Goal: Ask a question

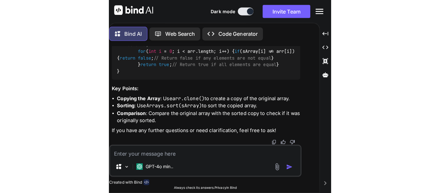
scroll to position [2211, 0]
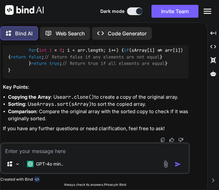
type textarea "x"
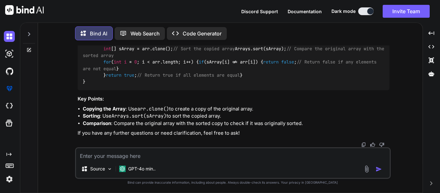
scroll to position [1973, 0]
click at [139, 151] on textarea at bounding box center [232, 154] width 313 height 12
paste textarea "class Solution { public ArrayList<Integer> findDuplicates(int[] arr) { List<Int…"
type textarea "class Solution { public ArrayList<Integer> findDuplicates(int[] arr) { List<Int…"
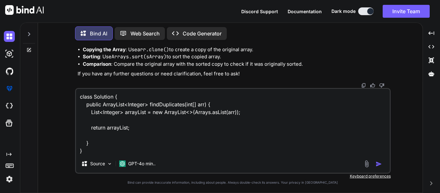
type textarea "x"
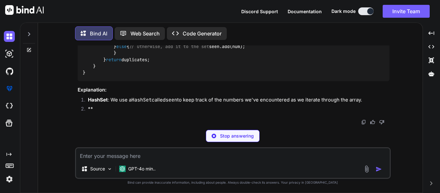
scroll to position [2111, 0]
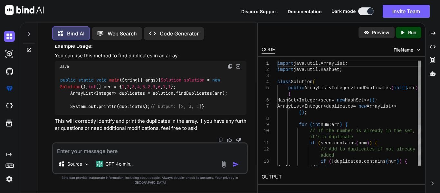
type textarea "x"
click at [118, 155] on textarea at bounding box center [149, 149] width 193 height 12
type textarea "h"
type textarea "x"
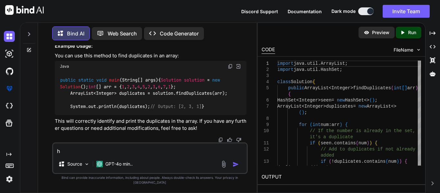
type textarea "ho"
type textarea "x"
type textarea "how"
type textarea "x"
type textarea "how"
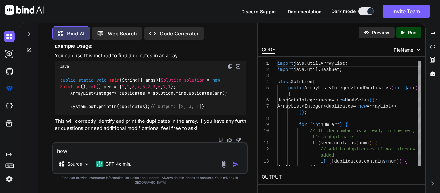
type textarea "x"
type textarea "how t"
type textarea "x"
type textarea "how to"
type textarea "x"
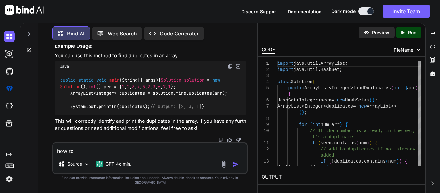
type textarea "how to"
type textarea "x"
type textarea "how to c"
type textarea "x"
type textarea "how to co"
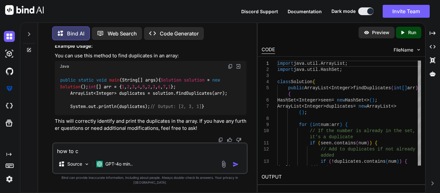
type textarea "x"
type textarea "how to con"
type textarea "x"
type textarea "how to conv"
type textarea "x"
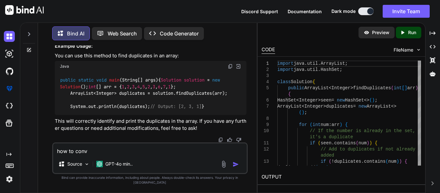
type textarea "how to conve"
type textarea "x"
type textarea "how to conver"
type textarea "x"
type textarea "how to convert"
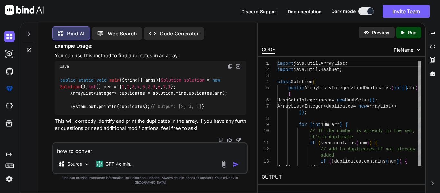
type textarea "x"
type textarea "how to convert"
type textarea "x"
type textarea "how to convert t"
type textarea "x"
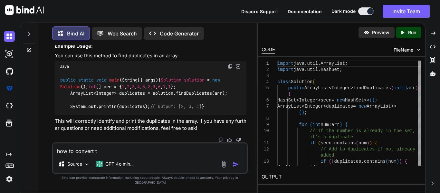
type textarea "how to convert th"
type textarea "x"
type textarea "how to convert the"
type textarea "x"
type textarea "how to convert the"
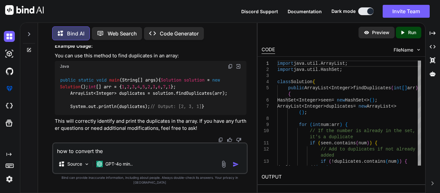
type textarea "x"
type textarea "how to convert the a"
type textarea "x"
type textarea "how to convert the at"
type textarea "x"
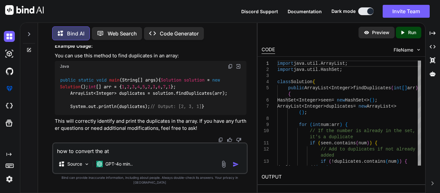
type textarea "how to convert the a"
type textarea "x"
type textarea "how to convert the ar"
type textarea "x"
type textarea "how to convert the arr"
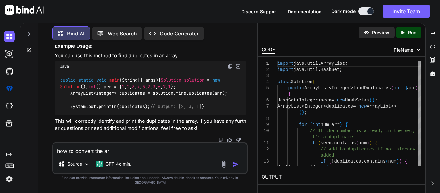
type textarea "x"
type textarea "how to convert the arra"
type textarea "x"
type textarea "how to convert the array"
type textarea "x"
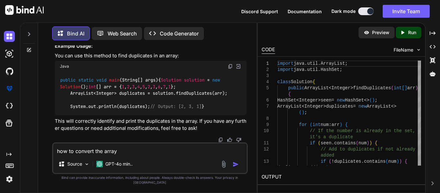
type textarea "how to convert the array"
type textarea "x"
type textarea "how to convert the array t"
type textarea "x"
type textarea "how to convert the array to"
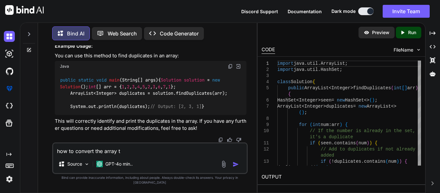
type textarea "x"
type textarea "how to convert the array to"
type textarea "x"
type textarea "how to convert the array to a"
type textarea "x"
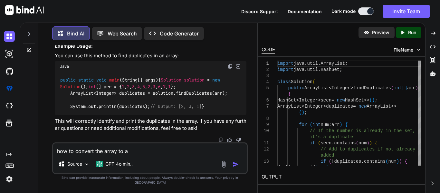
type textarea "how to convert the array to ar"
type textarea "x"
type textarea "how to convert the array to arr"
type textarea "x"
type textarea "how to convert the array to arra"
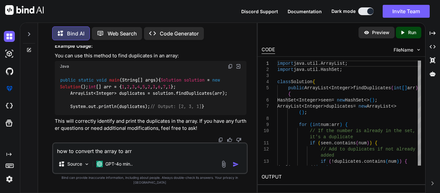
type textarea "x"
type textarea "how to convert the array to array"
type textarea "x"
type textarea "how to convert the array to arrayl"
type textarea "x"
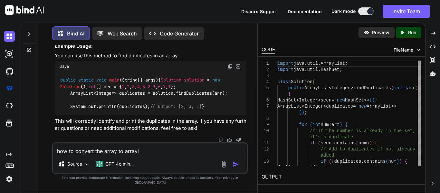
type textarea "how to convert the array to arrayli"
type textarea "x"
type textarea "how to convert the array to arraylis"
type textarea "x"
type textarea "how to convert the array to arraylist"
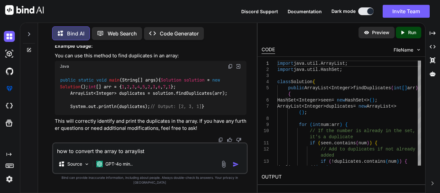
type textarea "x"
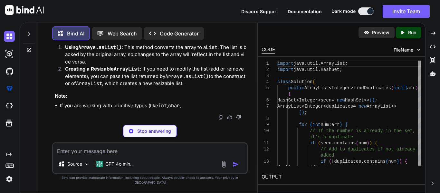
scroll to position [2925, 0]
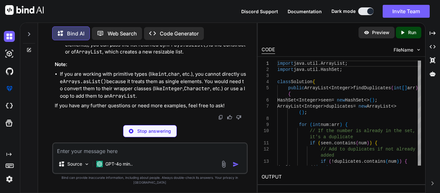
type textarea "x"
type textarea "} }"
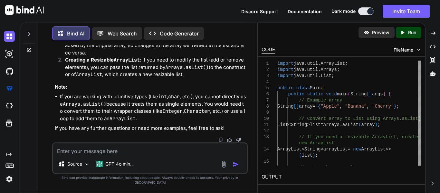
click at [77, 155] on textarea at bounding box center [149, 149] width 193 height 12
type textarea "h"
type textarea "x"
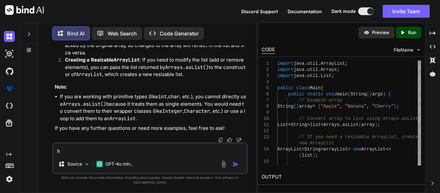
type textarea "ho"
type textarea "x"
type textarea "how"
type textarea "x"
type textarea "how"
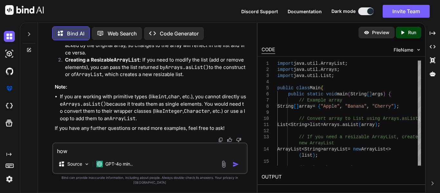
type textarea "x"
type textarea "how t"
type textarea "x"
type textarea "how to"
type textarea "x"
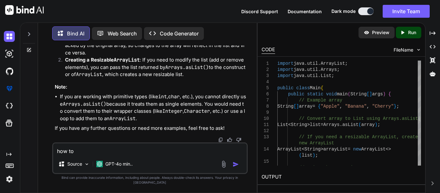
type textarea "how to"
type textarea "x"
type textarea "how to c"
type textarea "x"
type textarea "how to cr"
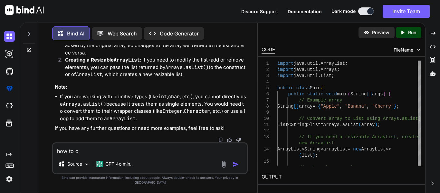
type textarea "x"
type textarea "how to cre"
type textarea "x"
type textarea "how to crea"
type textarea "x"
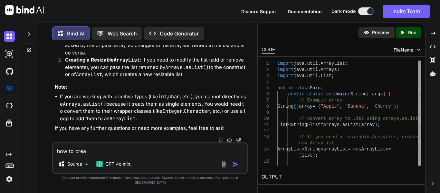
type textarea "how to creat"
type textarea "x"
type textarea "how to create"
type textarea "x"
type textarea "how to create"
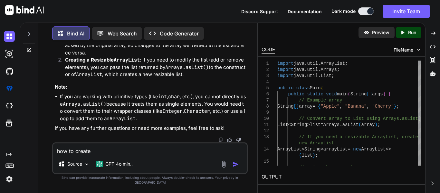
type textarea "x"
type textarea "how to create t"
type textarea "x"
type textarea "how to create th"
type textarea "x"
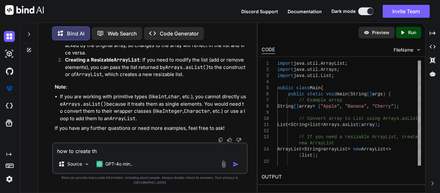
type textarea "how to create the"
type textarea "x"
type textarea "how to create the"
type textarea "x"
type textarea "how to create the l"
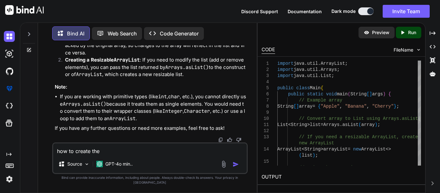
type textarea "x"
type textarea "how to create the li"
type textarea "x"
type textarea "how to create the lis"
type textarea "x"
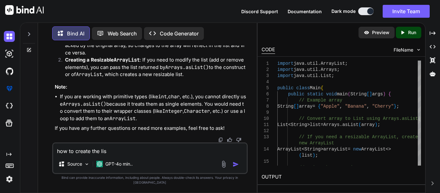
type textarea "how to create the list"
type textarea "x"
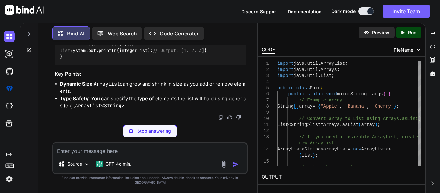
scroll to position [3305, 0]
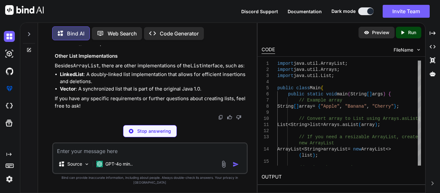
type textarea "x"
type textarea "// Add elements to the list integerList.add(1); integerList.add(2); integerList…"
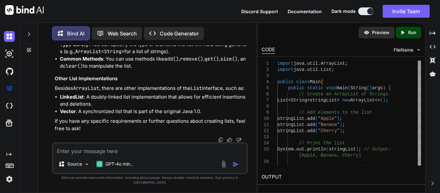
scroll to position [3533, 0]
click at [75, 155] on textarea at bounding box center [149, 149] width 193 height 12
type textarea "o"
type textarea "x"
type textarea "on"
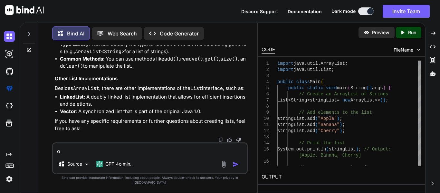
type textarea "x"
type textarea "onl"
type textarea "x"
type textarea "only"
type textarea "x"
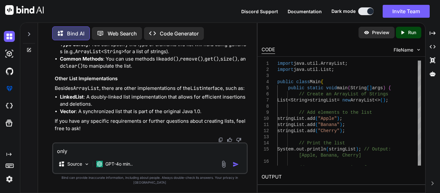
type textarea "only"
type textarea "x"
type textarea "only l"
type textarea "x"
type textarea "only li"
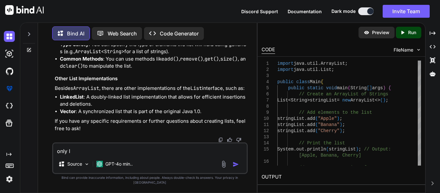
type textarea "x"
type textarea "only lis"
type textarea "x"
type textarea "only list"
type textarea "x"
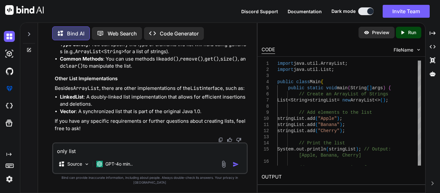
type textarea "only list"
type textarea "x"
type textarea "only list q"
type textarea "x"
type textarea "only list"
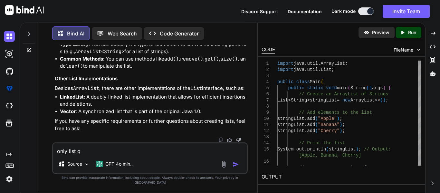
type textarea "x"
type textarea "only list c"
type textarea "x"
type textarea "only list ca"
type textarea "x"
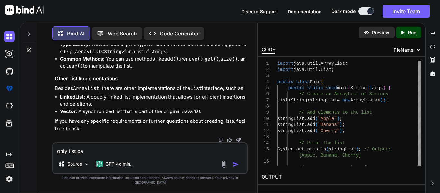
type textarea "only list can"
type textarea "x"
type textarea "only list can"
type textarea "x"
type textarea "only list can e"
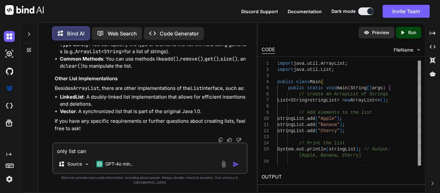
type textarea "x"
type textarea "only list can"
type textarea "x"
type textarea "only list can w"
type textarea "x"
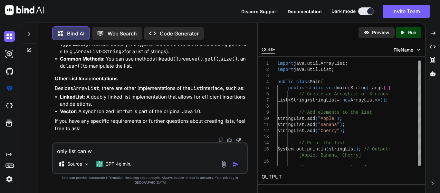
type textarea "only list can we"
type textarea "x"
type textarea "only list can we"
type textarea "x"
type textarea "only list can we c"
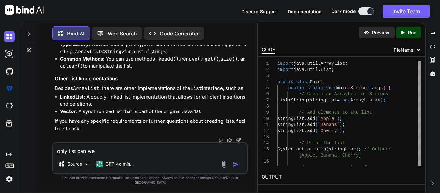
type textarea "x"
type textarea "only list can we cr"
type textarea "x"
type textarea "only list can we cre"
type textarea "x"
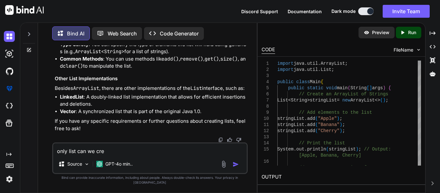
type textarea "only list can we crea"
type textarea "x"
type textarea "only list can we creat"
type textarea "x"
type textarea "only list can we create"
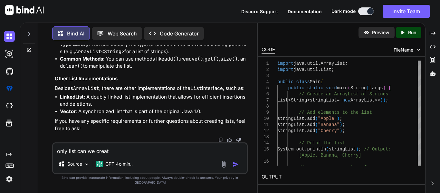
type textarea "x"
type textarea "only list can we create"
type textarea "x"
type textarea "only list can we create w"
type textarea "x"
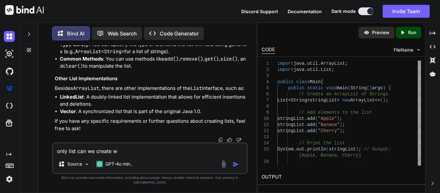
type textarea "only list can we create wo"
type textarea "x"
type textarea "only list can we create woi"
type textarea "x"
type textarea "only list can we create [PERSON_NAME]"
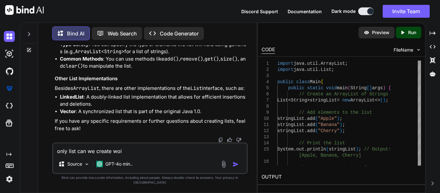
type textarea "x"
type textarea "only list can we create woitj"
type textarea "x"
type textarea "only list can we create woitjo"
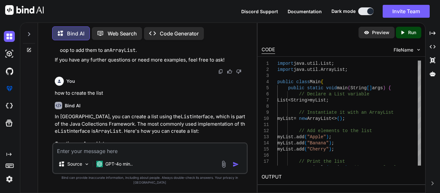
scroll to position [2545, 0]
click at [86, 155] on textarea at bounding box center [149, 149] width 193 height 12
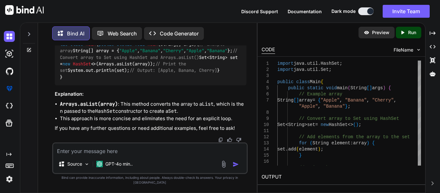
scroll to position [3916, 0]
click at [99, 155] on textarea at bounding box center [149, 149] width 193 height 12
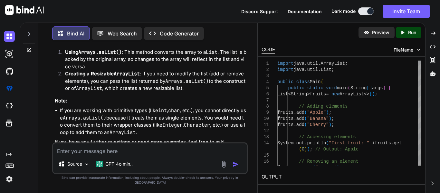
scroll to position [2463, 0]
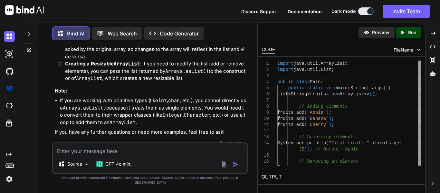
scroll to position [2429, 0]
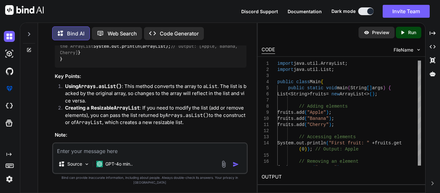
click at [118, 155] on textarea at bounding box center [149, 149] width 193 height 12
paste textarea "Your program took more time than expected.Expected"
paste textarea "class Solution { public ArrayList<Integer> findDuplicates(int[] arr) { ArrayLis…"
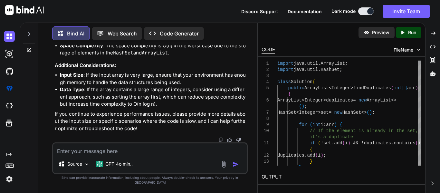
scroll to position [5307, 0]
